Goal: Register for event/course

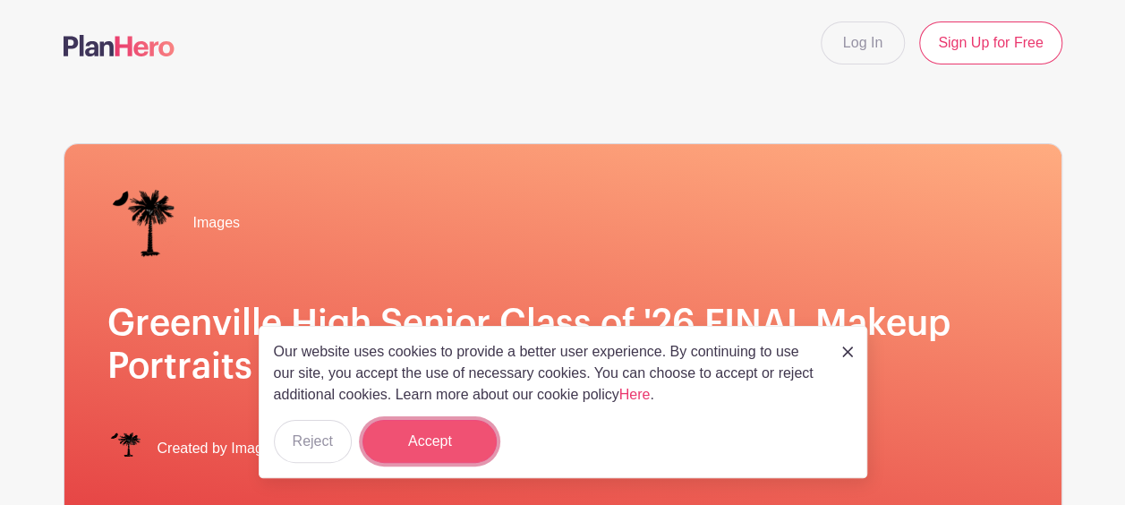
click at [426, 448] on button "Accept" at bounding box center [430, 441] width 134 height 43
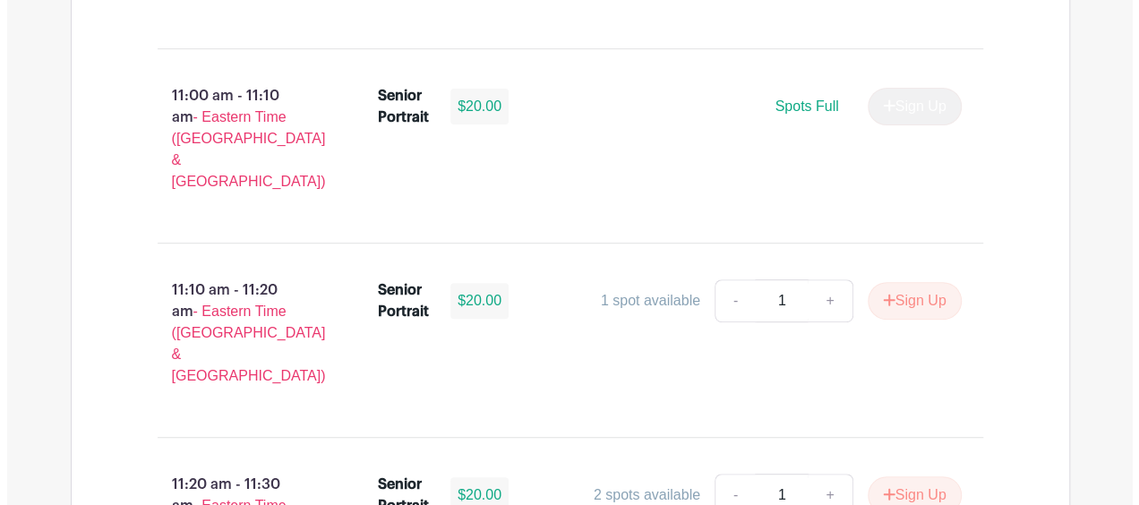
scroll to position [4117, 0]
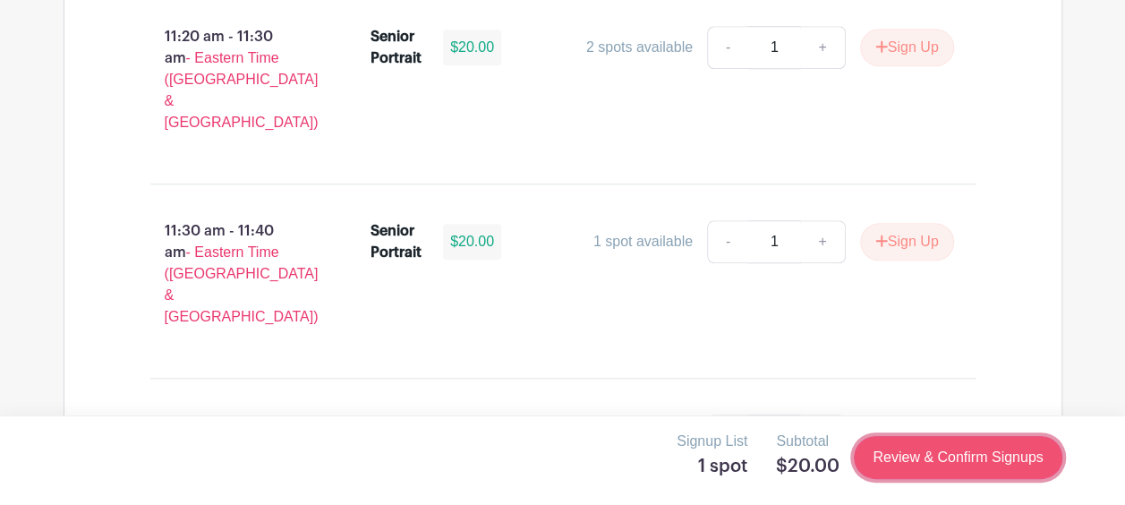
click at [913, 456] on link "Review & Confirm Signups" at bounding box center [958, 457] width 208 height 43
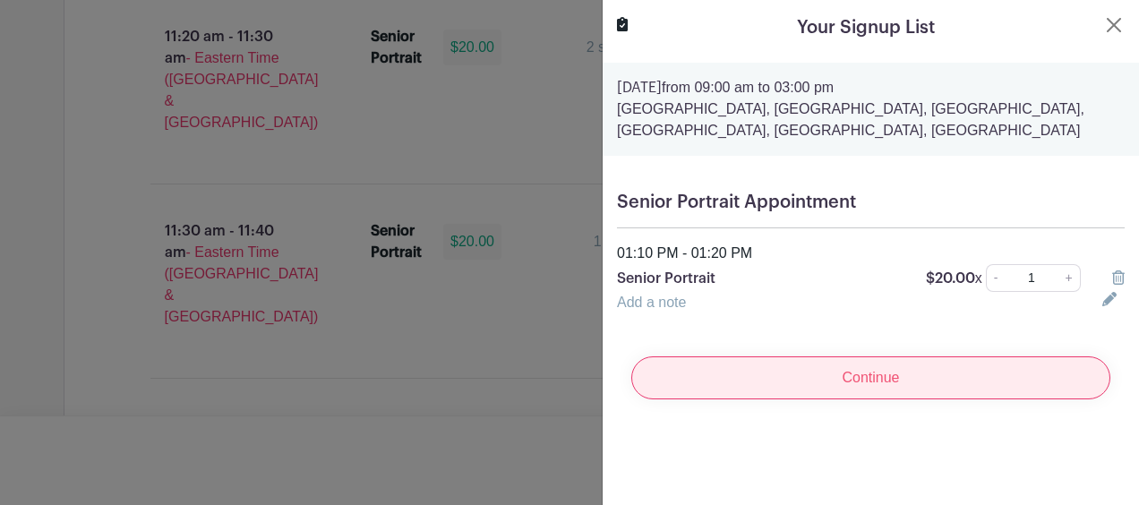
click at [867, 378] on input "Continue" at bounding box center [870, 377] width 479 height 43
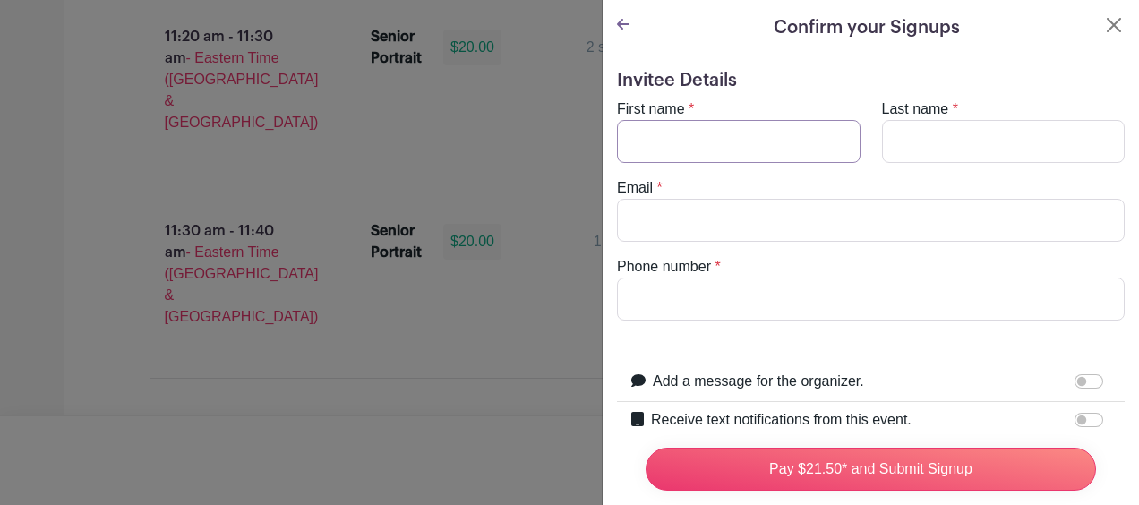
click at [691, 146] on input "First name" at bounding box center [738, 141] width 243 height 43
type input "[PERSON_NAME]"
type input "[GEOGRAPHIC_DATA]"
type input "[EMAIL_ADDRESS][DOMAIN_NAME]"
type input "8643046097"
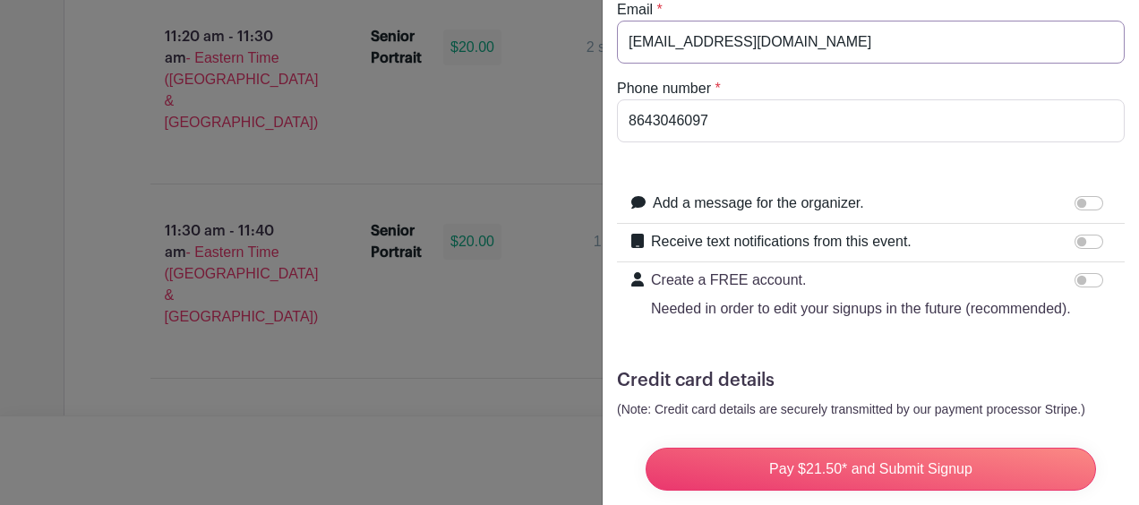
scroll to position [179, 0]
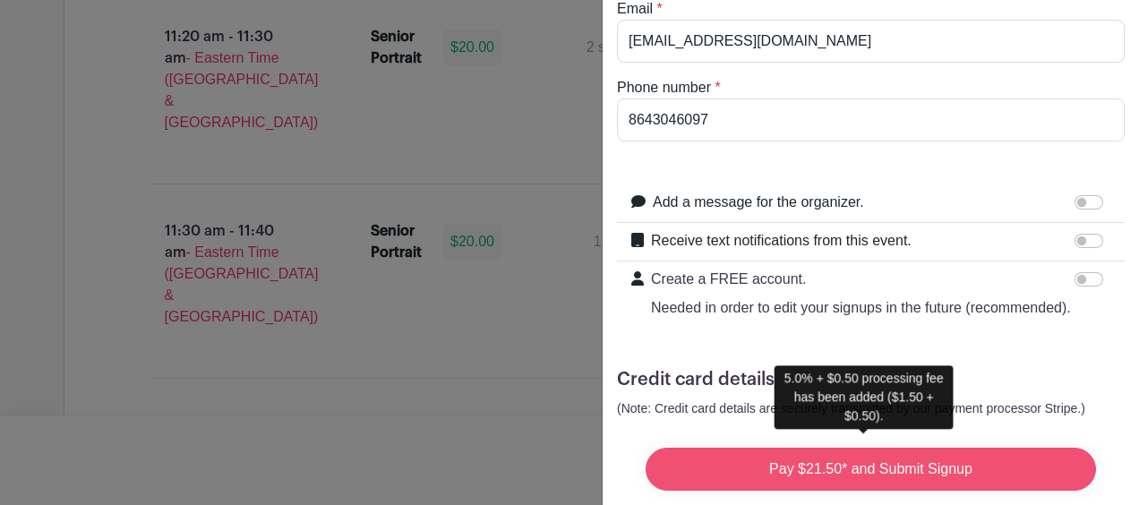
click at [809, 449] on input "Pay $21.50* and Submit Signup" at bounding box center [870, 469] width 450 height 43
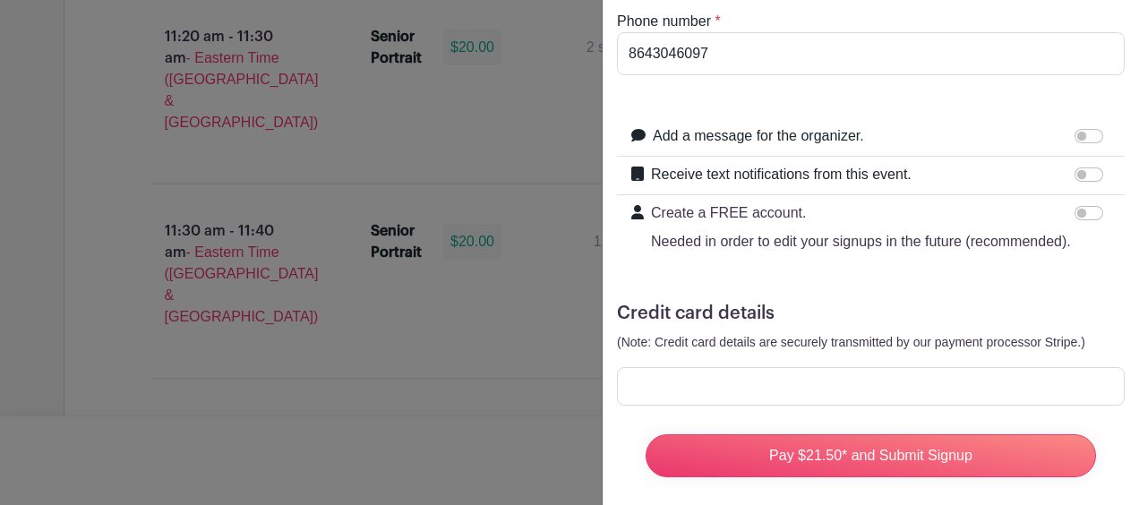
scroll to position [292, 0]
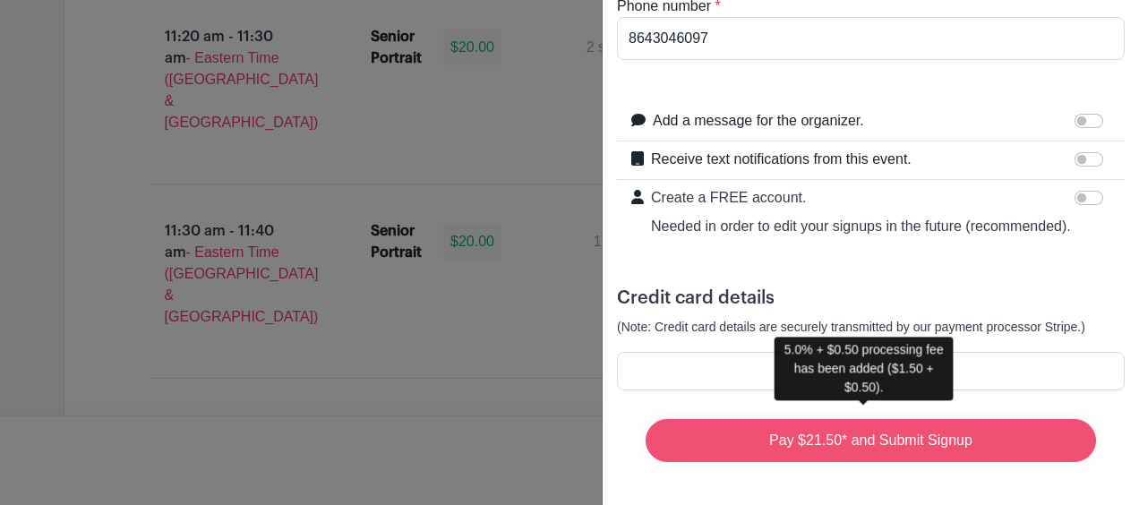
click at [842, 424] on input "Pay $21.50* and Submit Signup" at bounding box center [870, 440] width 450 height 43
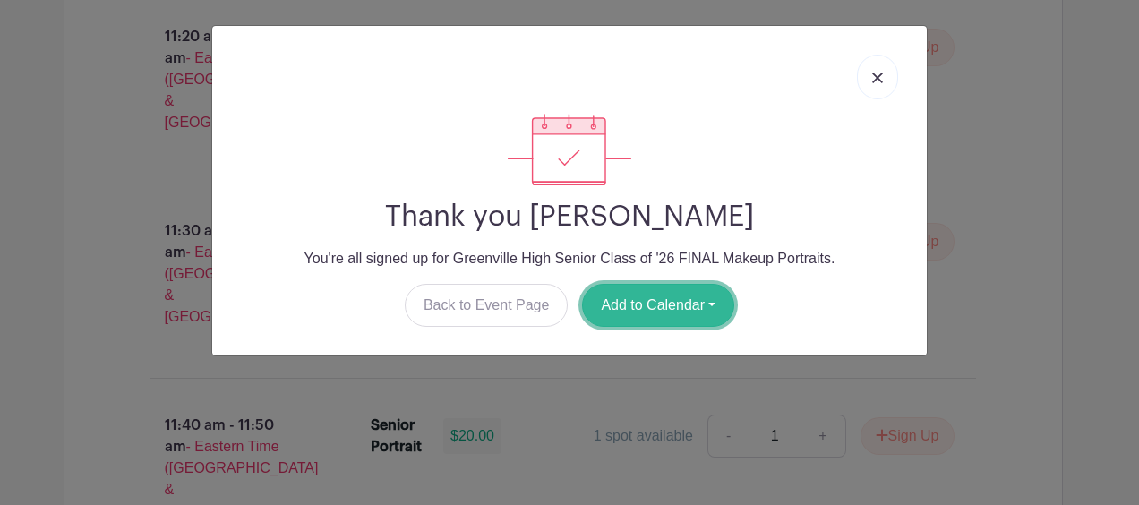
click at [672, 304] on button "Add to Calendar" at bounding box center [658, 305] width 152 height 43
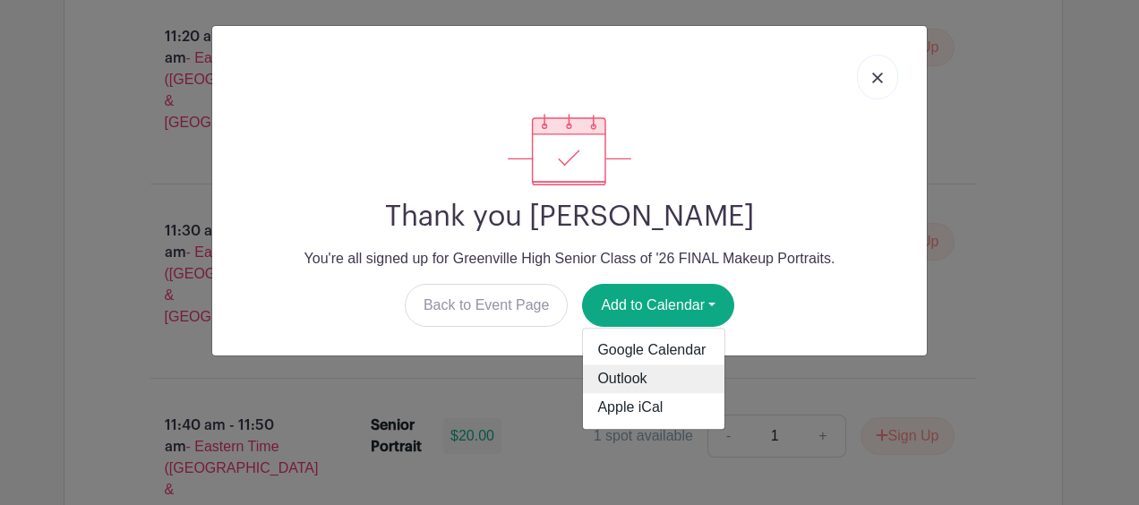
click at [632, 377] on link "Outlook" at bounding box center [653, 379] width 141 height 29
